Goal: Entertainment & Leisure: Consume media (video, audio)

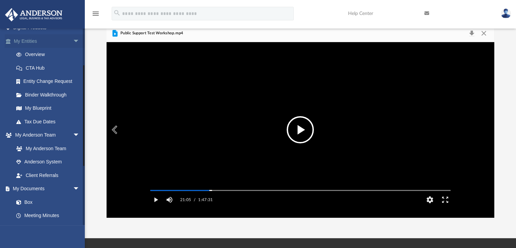
scroll to position [102, 0]
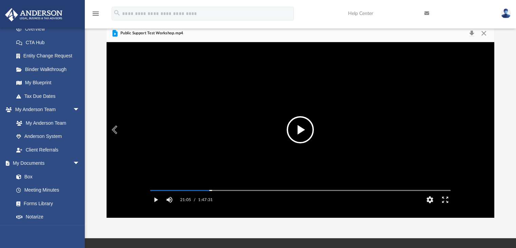
click at [301, 127] on button "File preview" at bounding box center [300, 129] width 27 height 27
click at [156, 205] on button "Pause" at bounding box center [155, 200] width 15 height 14
drag, startPoint x: 209, startPoint y: 198, endPoint x: 204, endPoint y: 198, distance: 4.4
click at [204, 192] on div "Media Slider" at bounding box center [204, 190] width 4 height 4
click at [301, 127] on button "File preview" at bounding box center [300, 129] width 27 height 27
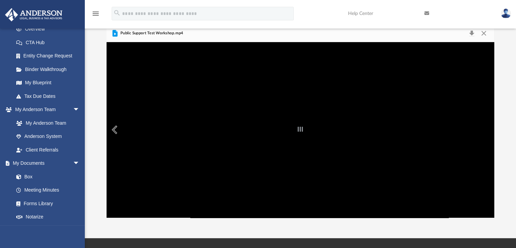
click at [171, 186] on div "File preview" at bounding box center [301, 129] width 388 height 175
click at [197, 149] on div "File preview" at bounding box center [301, 129] width 388 height 175
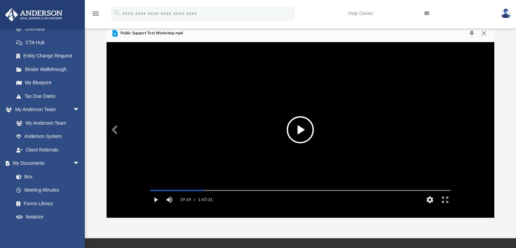
click at [300, 127] on button "File preview" at bounding box center [300, 129] width 27 height 27
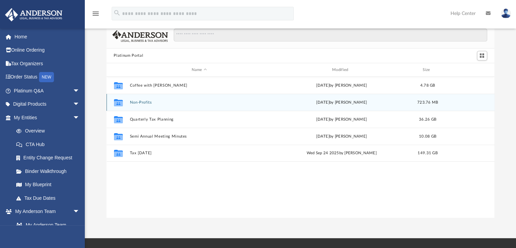
scroll to position [149, 383]
click at [143, 101] on button "Non-Profits" at bounding box center [199, 102] width 139 height 4
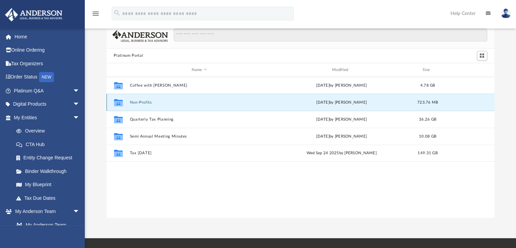
click at [144, 101] on button "Non-Profits" at bounding box center [199, 102] width 139 height 4
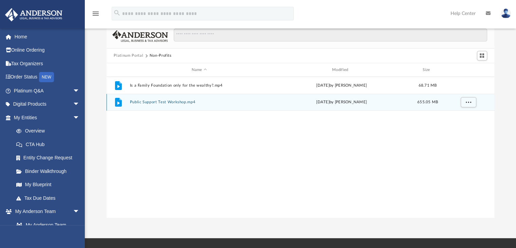
click at [161, 99] on div "File Public Support Test Workshop.mp4 Wed Aug 2 2023 by Caleb Owens 655.05 MB" at bounding box center [301, 102] width 388 height 17
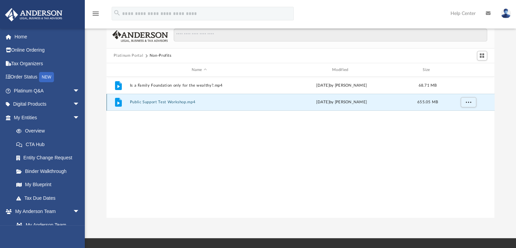
click at [161, 99] on div "File Public Support Test Workshop.mp4 Wed Aug 2 2023 by Caleb Owens 655.05 MB" at bounding box center [301, 102] width 388 height 17
click at [166, 100] on button "Public Support Test Workshop.mp4" at bounding box center [199, 102] width 139 height 4
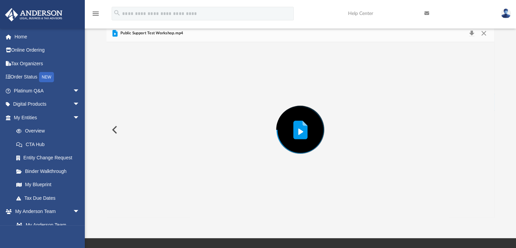
click at [168, 101] on div "Preview" at bounding box center [301, 129] width 388 height 175
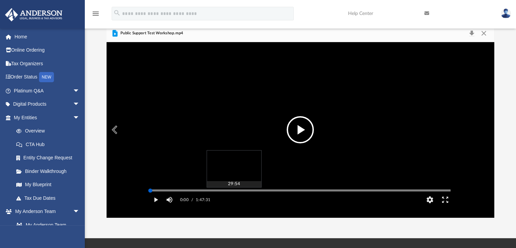
click at [234, 191] on div "Media Slider" at bounding box center [300, 190] width 300 height 1
drag, startPoint x: 234, startPoint y: 199, endPoint x: 227, endPoint y: 198, distance: 7.1
click at [227, 192] on div "Media Slider" at bounding box center [227, 190] width 4 height 4
click at [220, 191] on div "Media Slider" at bounding box center [300, 190] width 300 height 1
click at [209, 191] on div "Media Slider" at bounding box center [300, 190] width 300 height 1
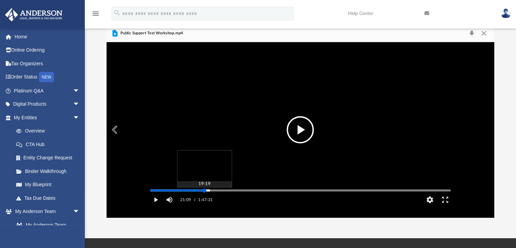
click at [204, 191] on div "Media Slider" at bounding box center [300, 190] width 300 height 1
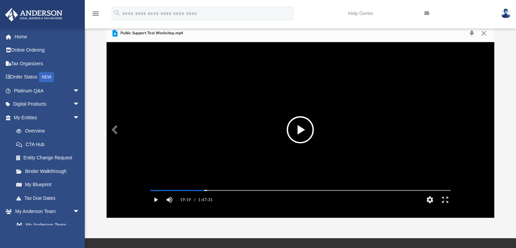
click at [298, 126] on button "File preview" at bounding box center [300, 129] width 27 height 27
click at [156, 205] on button "Pause" at bounding box center [155, 200] width 15 height 14
click at [294, 130] on button "File preview" at bounding box center [300, 129] width 27 height 27
click at [154, 206] on button "Pause" at bounding box center [155, 200] width 15 height 14
click at [298, 131] on button "File preview" at bounding box center [300, 129] width 27 height 27
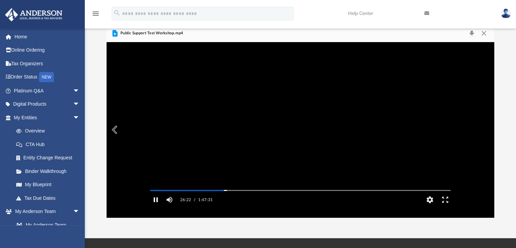
click at [157, 206] on button "Pause" at bounding box center [155, 200] width 15 height 14
click at [296, 128] on button "File preview" at bounding box center [300, 129] width 27 height 27
click at [158, 206] on button "Pause" at bounding box center [155, 200] width 15 height 14
click at [302, 126] on button "File preview" at bounding box center [300, 129] width 27 height 27
click at [157, 206] on button "Pause" at bounding box center [155, 200] width 15 height 14
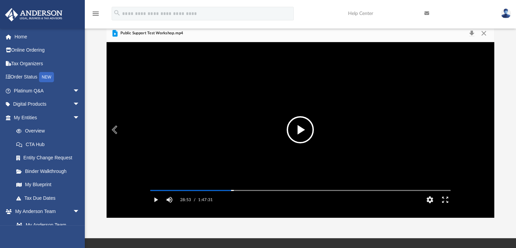
click at [305, 124] on button "File preview" at bounding box center [300, 129] width 27 height 27
click at [155, 206] on button "Pause" at bounding box center [155, 200] width 15 height 14
click at [295, 124] on button "File preview" at bounding box center [300, 129] width 27 height 27
click at [155, 206] on button "Pause" at bounding box center [155, 200] width 15 height 14
click at [302, 129] on button "File preview" at bounding box center [300, 129] width 27 height 27
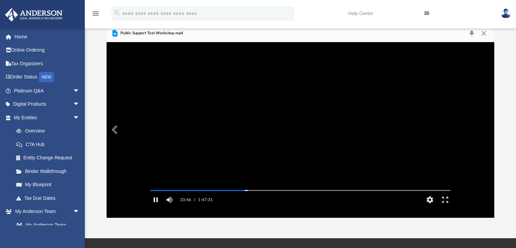
click at [154, 206] on button "Pause" at bounding box center [155, 200] width 15 height 14
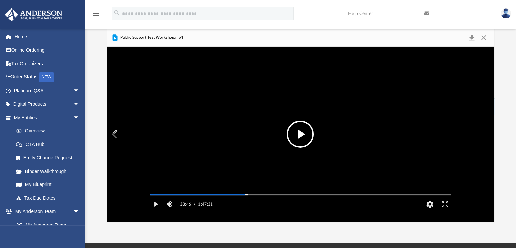
scroll to position [24, 0]
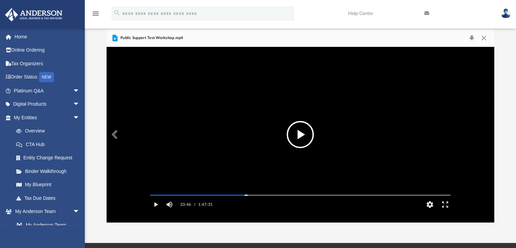
click at [301, 133] on button "File preview" at bounding box center [300, 134] width 27 height 27
click at [158, 210] on button "Pause" at bounding box center [155, 205] width 15 height 14
click at [300, 131] on button "File preview" at bounding box center [300, 134] width 27 height 27
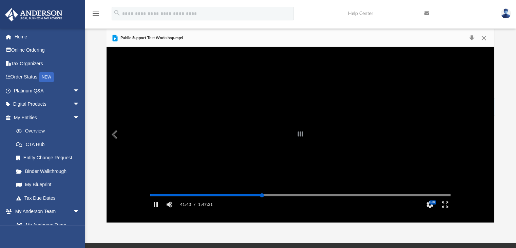
click at [262, 203] on div "Autoplay Disabled Speed Normal Quality Auto Subtitles/CC Off Audio Autoplay Dis…" at bounding box center [301, 134] width 388 height 175
click at [276, 196] on div "Media Slider" at bounding box center [300, 195] width 300 height 1
click at [281, 203] on div "Autoplay Disabled Speed Normal Quality Auto Subtitles/CC Off Audio Autoplay Dis…" at bounding box center [301, 134] width 388 height 175
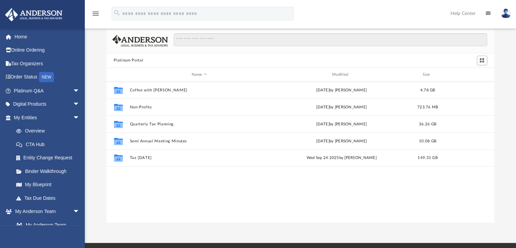
scroll to position [149, 383]
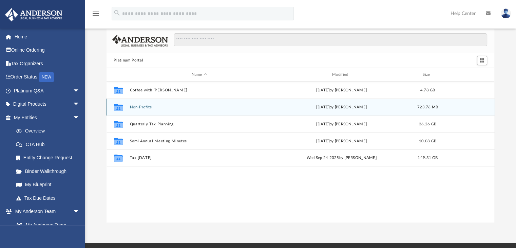
click at [141, 107] on button "Non-Profits" at bounding box center [199, 107] width 139 height 4
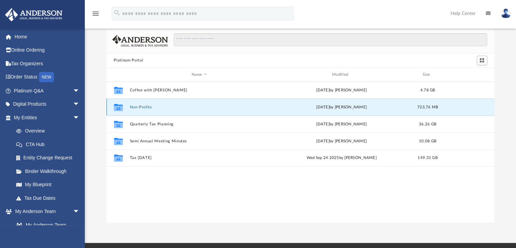
click at [141, 107] on button "Non-Profits" at bounding box center [199, 107] width 139 height 4
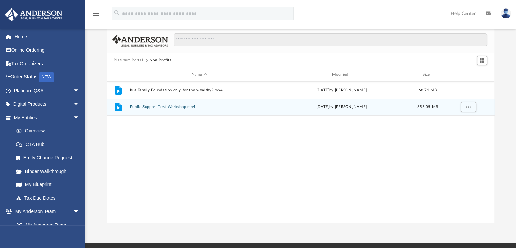
click at [142, 108] on button "Public Support Test Workshop.mp4" at bounding box center [199, 107] width 139 height 4
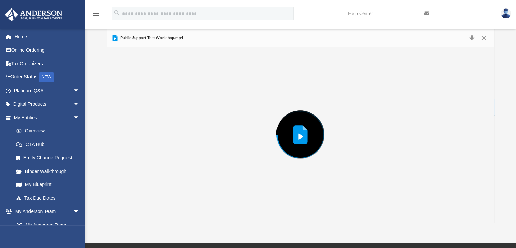
click at [142, 108] on div "Preview" at bounding box center [301, 134] width 388 height 175
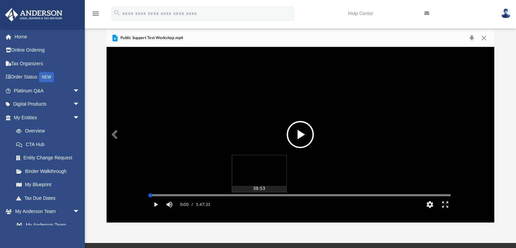
click at [259, 196] on div "Media Slider" at bounding box center [300, 195] width 300 height 1
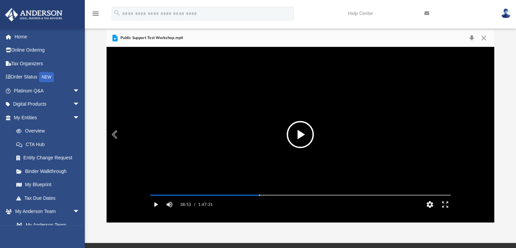
click at [154, 211] on button "Play" at bounding box center [155, 205] width 15 height 14
click at [155, 211] on button "Pause" at bounding box center [155, 205] width 15 height 14
click at [299, 132] on button "File preview" at bounding box center [300, 134] width 27 height 27
click at [154, 211] on button "Pause" at bounding box center [155, 205] width 15 height 14
click at [304, 135] on button "File preview" at bounding box center [300, 134] width 27 height 27
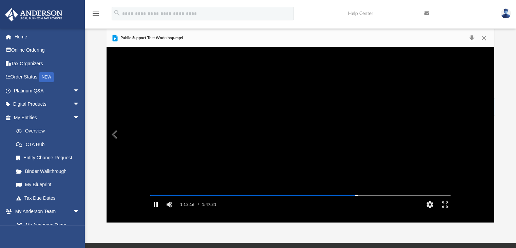
click at [156, 211] on button "Pause" at bounding box center [155, 205] width 15 height 14
click at [301, 137] on button "File preview" at bounding box center [300, 134] width 27 height 27
click at [155, 211] on button "Pause" at bounding box center [155, 205] width 15 height 14
click at [155, 211] on button "Play" at bounding box center [155, 205] width 15 height 14
click at [155, 211] on button "Pause" at bounding box center [155, 205] width 15 height 14
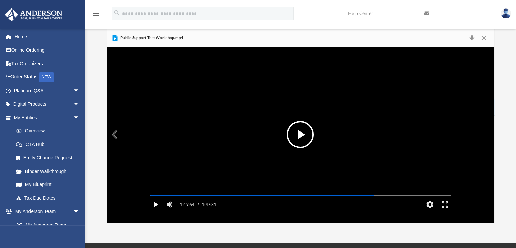
click at [155, 211] on button "Play" at bounding box center [155, 205] width 15 height 14
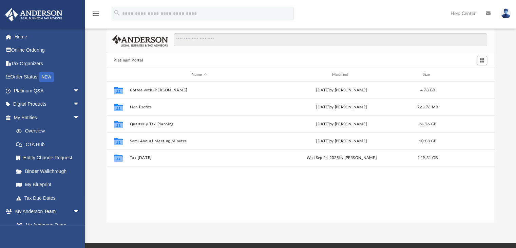
scroll to position [149, 383]
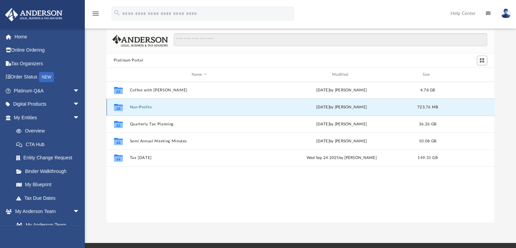
click at [146, 107] on button "Non-Profits" at bounding box center [199, 107] width 139 height 4
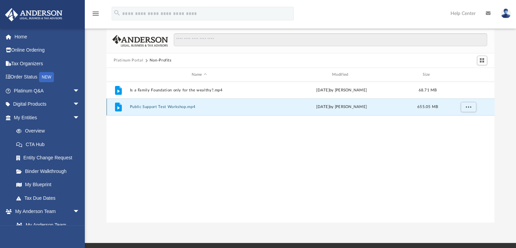
click at [157, 108] on button "Public Support Test Workshop.mp4" at bounding box center [199, 107] width 139 height 4
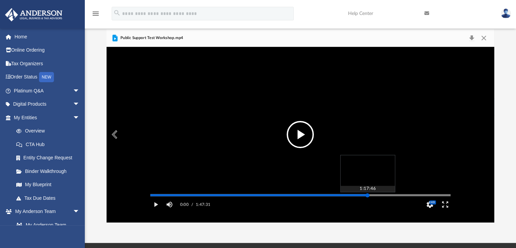
click at [368, 196] on div "Media Slider" at bounding box center [300, 195] width 300 height 1
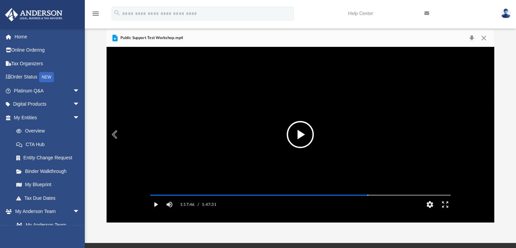
click at [154, 211] on button "Play" at bounding box center [155, 205] width 15 height 14
click at [156, 211] on button "Pause" at bounding box center [155, 205] width 15 height 14
click at [163, 213] on div "1:20:31 / 1:47:31 CC HD" at bounding box center [300, 202] width 311 height 20
click at [155, 211] on button "Play" at bounding box center [155, 205] width 15 height 14
click at [154, 211] on button "Pause" at bounding box center [155, 205] width 15 height 14
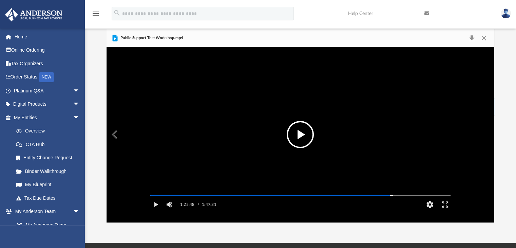
click at [298, 130] on button "File preview" at bounding box center [300, 134] width 27 height 27
click at [156, 211] on button "Pause" at bounding box center [155, 205] width 15 height 14
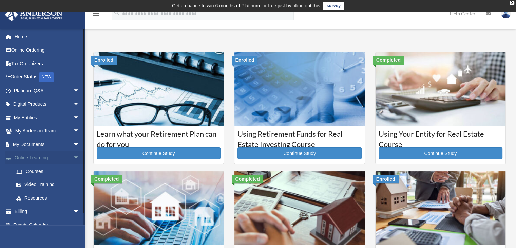
scroll to position [8, 0]
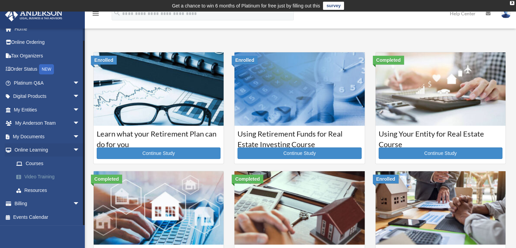
click at [50, 176] on link "Video Training" at bounding box center [50, 177] width 80 height 14
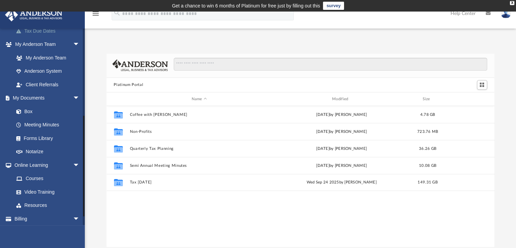
scroll to position [168, 0]
click at [42, 177] on link "Courses" at bounding box center [50, 178] width 80 height 14
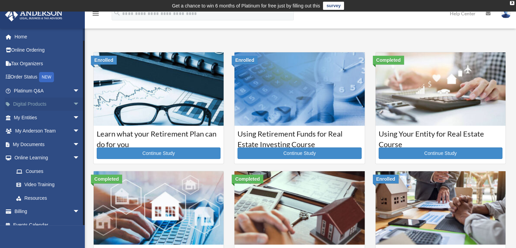
scroll to position [8, 0]
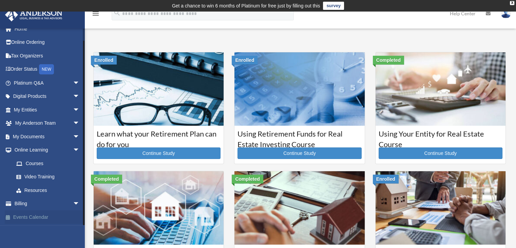
click at [30, 216] on link "Events Calendar" at bounding box center [47, 217] width 85 height 14
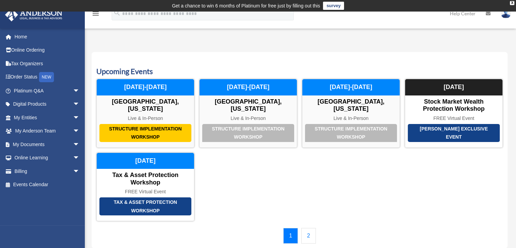
click at [307, 228] on link "2" at bounding box center [308, 236] width 15 height 16
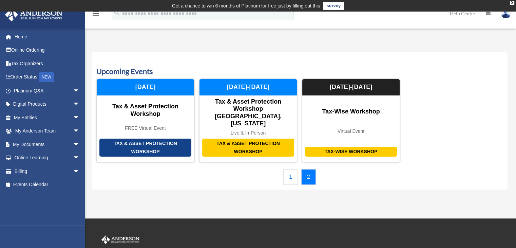
click at [293, 169] on link "1" at bounding box center [290, 177] width 15 height 16
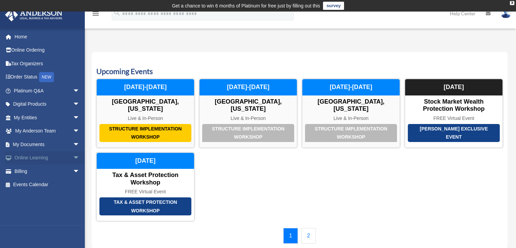
click at [73, 160] on span "arrow_drop_down" at bounding box center [80, 158] width 14 height 14
click at [43, 184] on link "Video Training" at bounding box center [50, 185] width 80 height 14
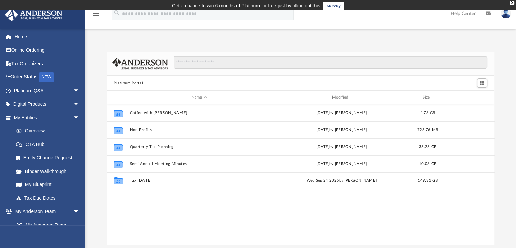
scroll to position [149, 383]
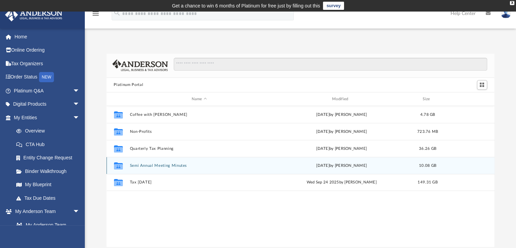
click at [151, 164] on button "Semi Annual Meeting Minutes" at bounding box center [199, 165] width 139 height 4
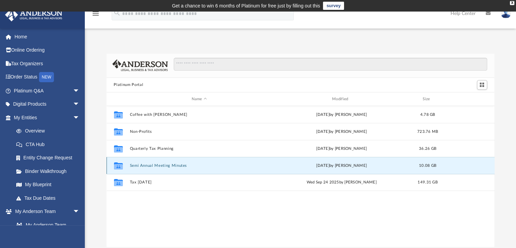
click at [151, 164] on button "Semi Annual Meeting Minutes" at bounding box center [199, 165] width 139 height 4
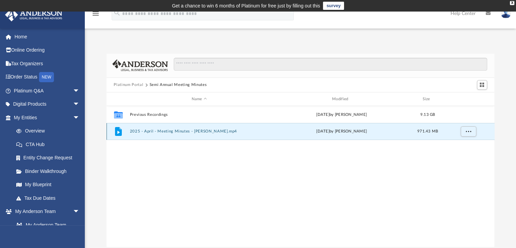
click at [164, 131] on button "2025 - April - Meeting Minutes - [PERSON_NAME].mp4" at bounding box center [199, 131] width 139 height 4
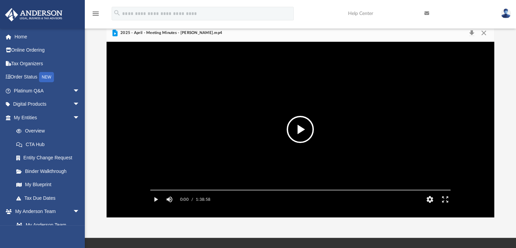
scroll to position [21, 0]
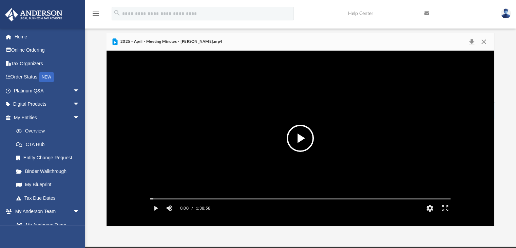
click at [302, 135] on button "File preview" at bounding box center [300, 138] width 27 height 27
click at [157, 215] on button "Pause" at bounding box center [155, 208] width 15 height 14
click at [296, 136] on button "File preview" at bounding box center [300, 138] width 27 height 27
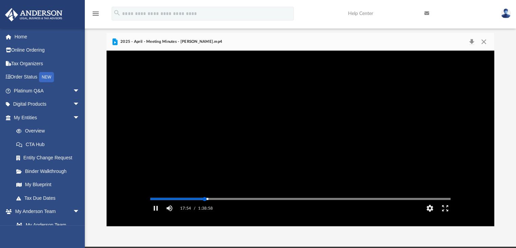
click at [205, 199] on div "Media Slider" at bounding box center [300, 198] width 300 height 1
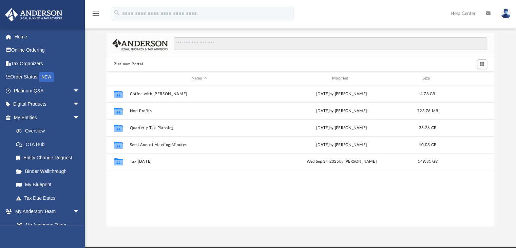
scroll to position [149, 383]
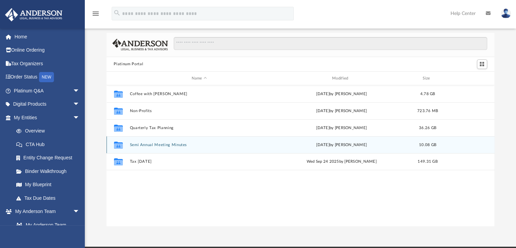
click at [152, 143] on button "Semi Annual Meeting Minutes" at bounding box center [199, 145] width 139 height 4
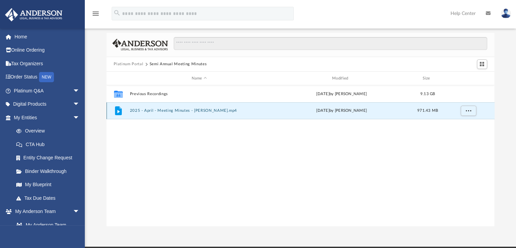
click at [161, 109] on button "2025 - April - Meeting Minutes - [PERSON_NAME].mp4" at bounding box center [199, 111] width 139 height 4
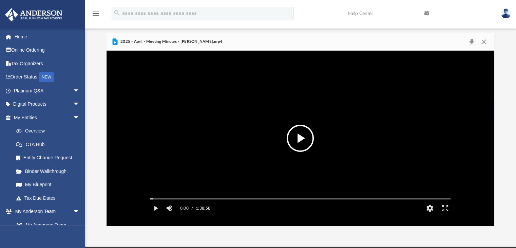
click at [208, 210] on div "0:00 / 1:38:58 CC HD" at bounding box center [300, 206] width 311 height 20
click at [208, 201] on div "Media Slider" at bounding box center [300, 198] width 311 height 5
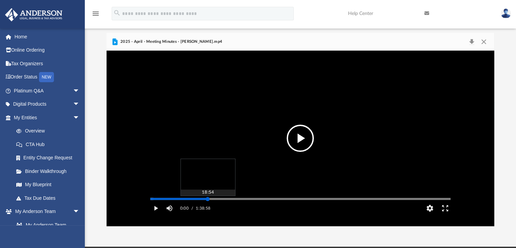
click at [208, 199] on div "Media Slider" at bounding box center [300, 198] width 300 height 1
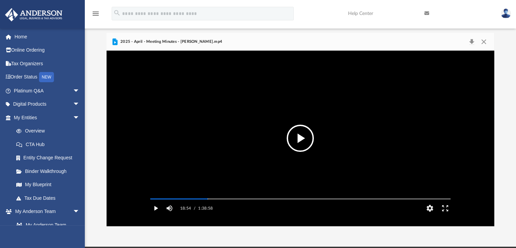
click at [156, 215] on button "Play" at bounding box center [155, 208] width 15 height 14
click at [157, 215] on button "Pause" at bounding box center [155, 208] width 15 height 14
